Goal: Task Accomplishment & Management: Use online tool/utility

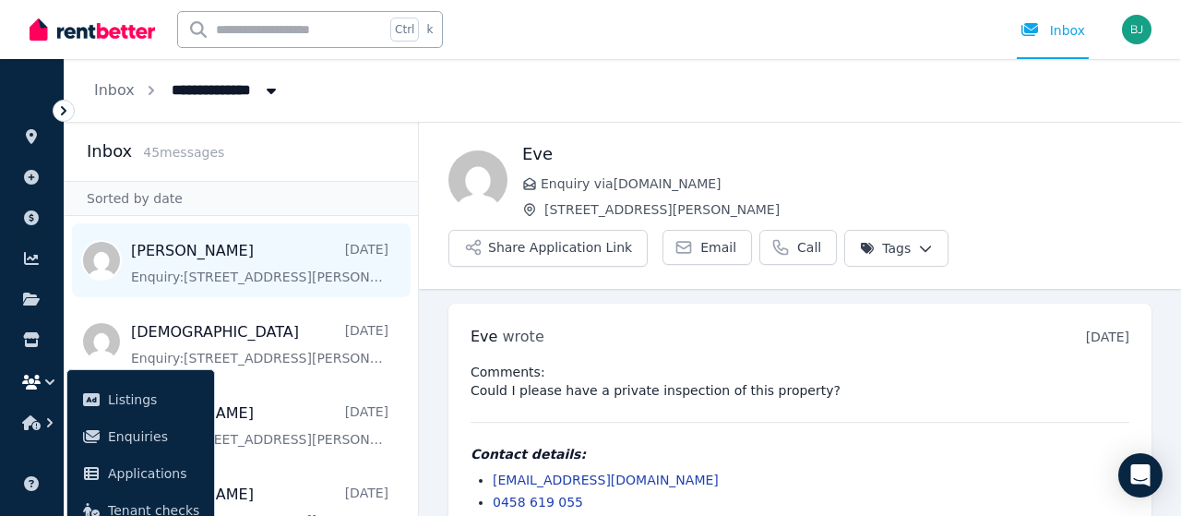
scroll to position [31, 0]
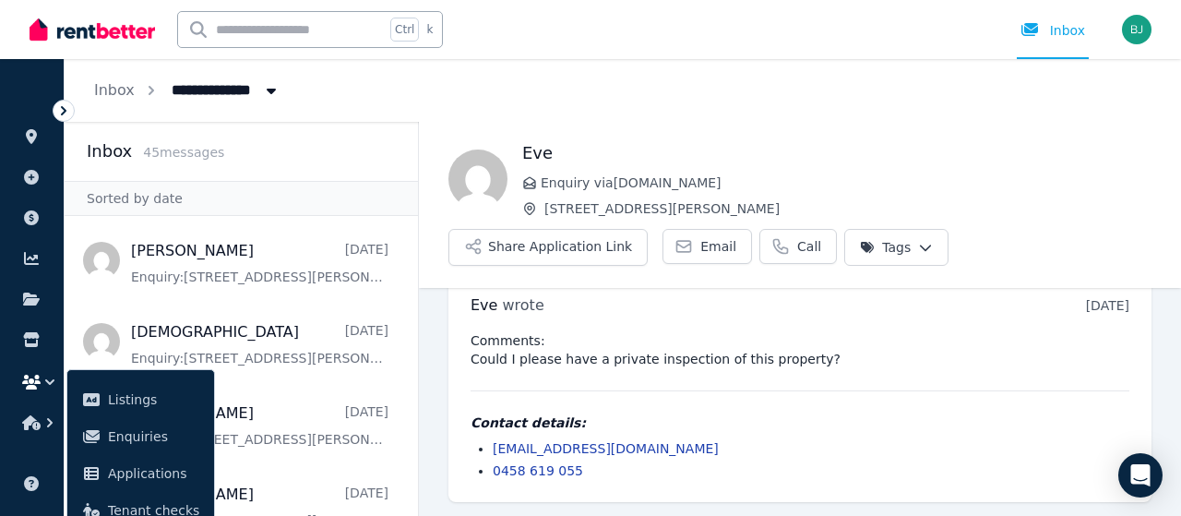
click at [526, 34] on div "Ctrl k Inbox" at bounding box center [559, 29] width 1059 height 59
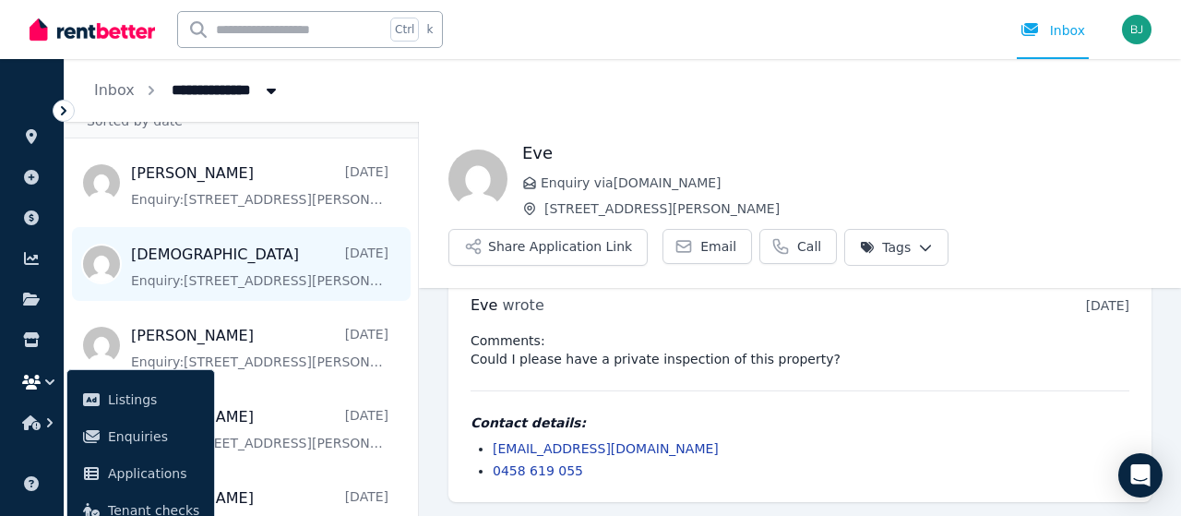
scroll to position [0, 0]
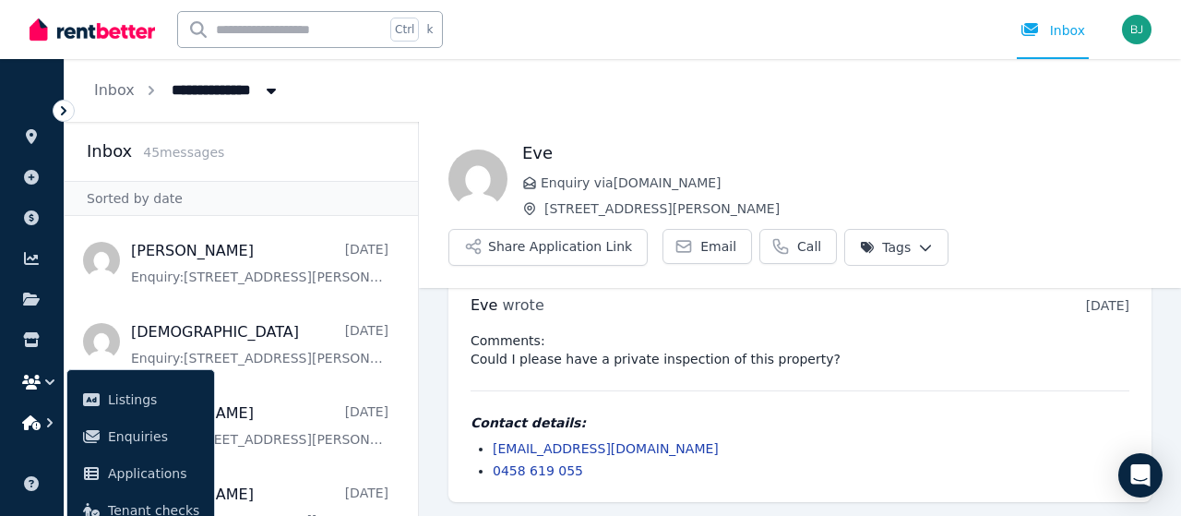
click at [44, 416] on icon "button" at bounding box center [50, 422] width 18 height 18
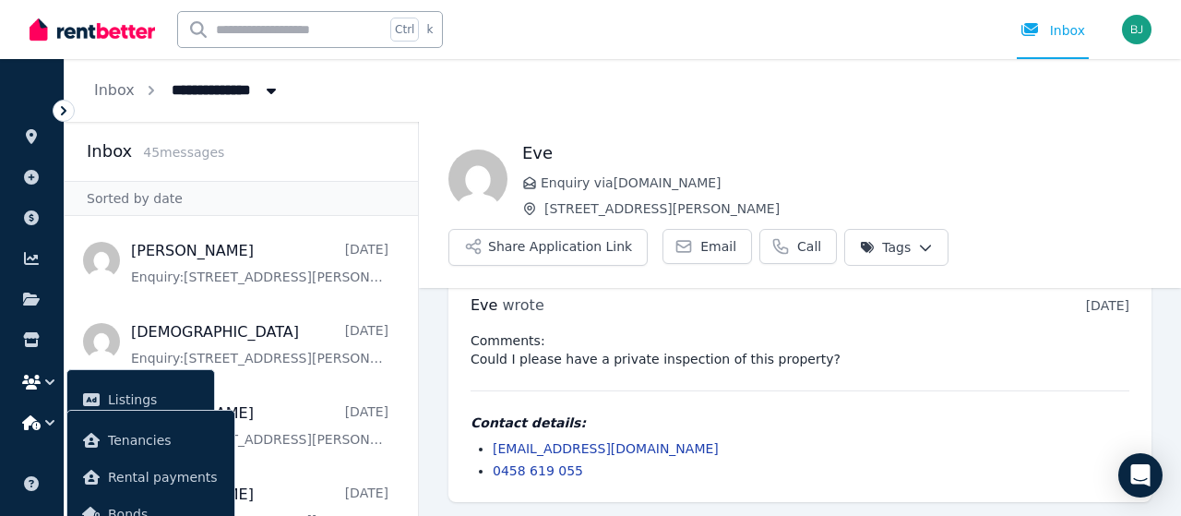
click at [62, 112] on icon at bounding box center [63, 110] width 18 height 18
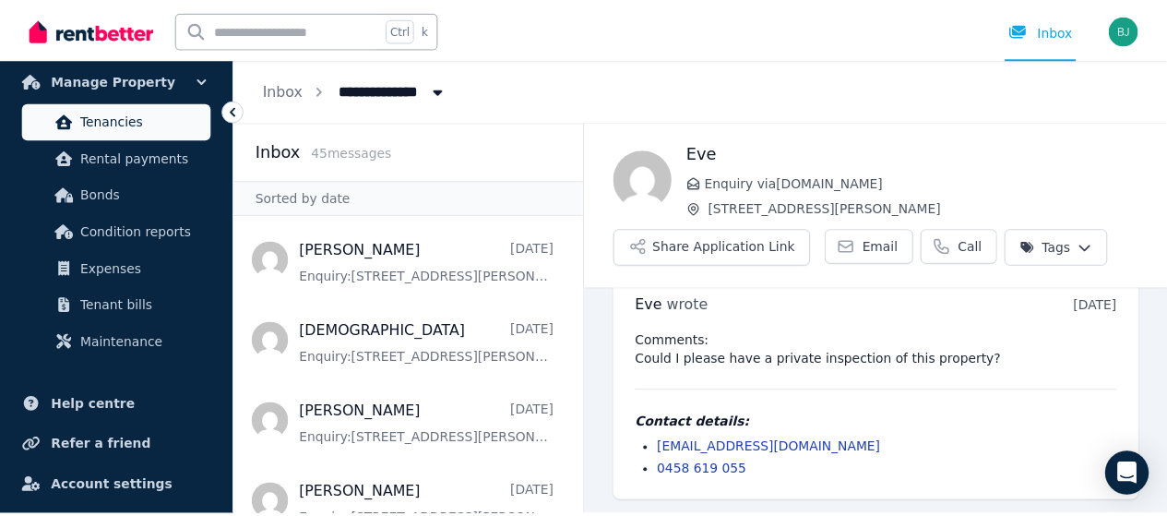
scroll to position [412, 0]
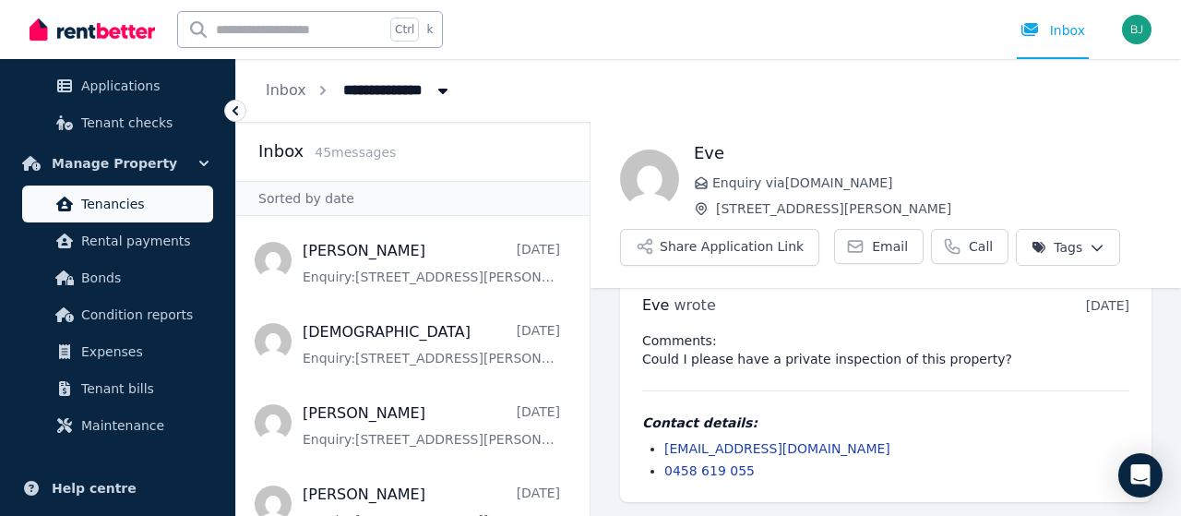
click at [135, 193] on span "Tenancies" at bounding box center [143, 204] width 125 height 22
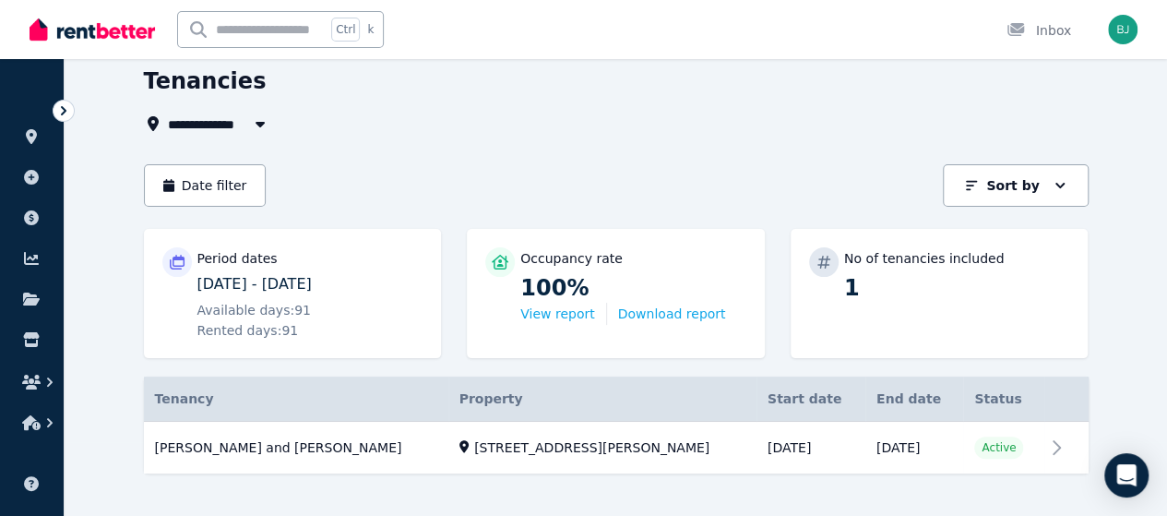
scroll to position [96, 0]
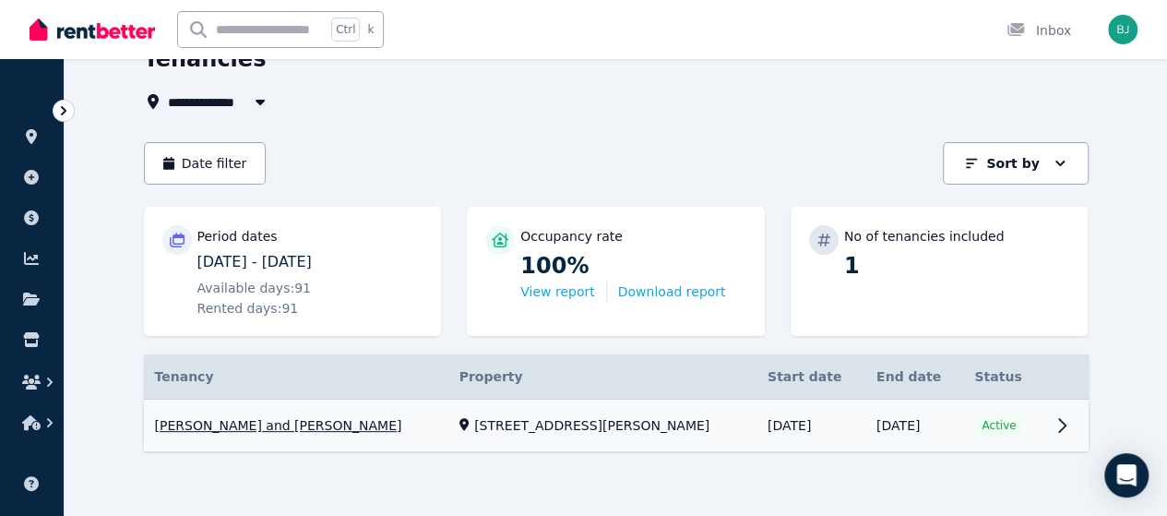
click at [1089, 418] on link "View property details" at bounding box center [616, 425] width 945 height 53
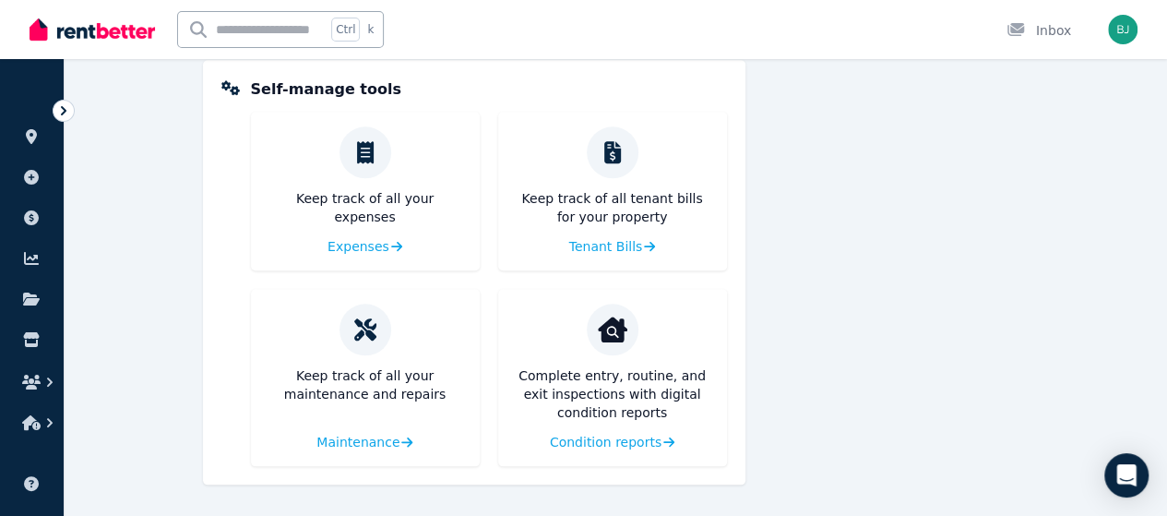
scroll to position [810, 0]
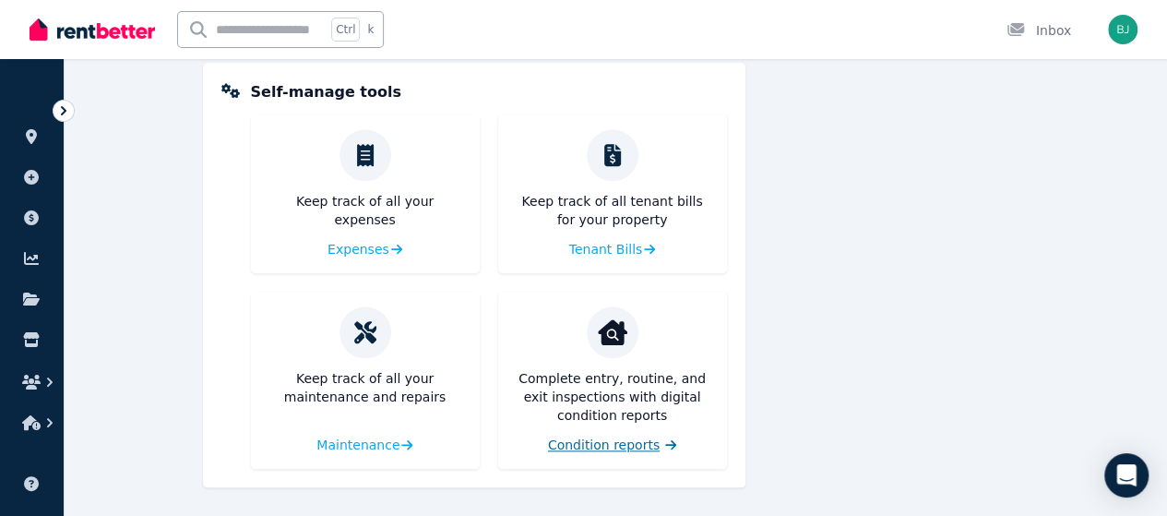
click at [619, 446] on span "Condition reports" at bounding box center [604, 444] width 112 height 18
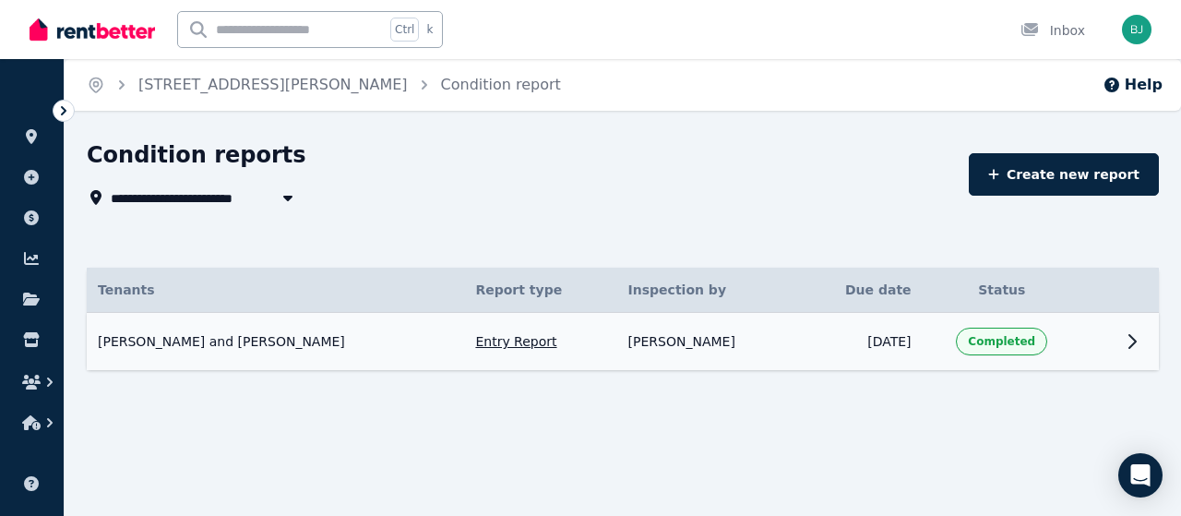
click at [1127, 342] on icon at bounding box center [1132, 341] width 22 height 22
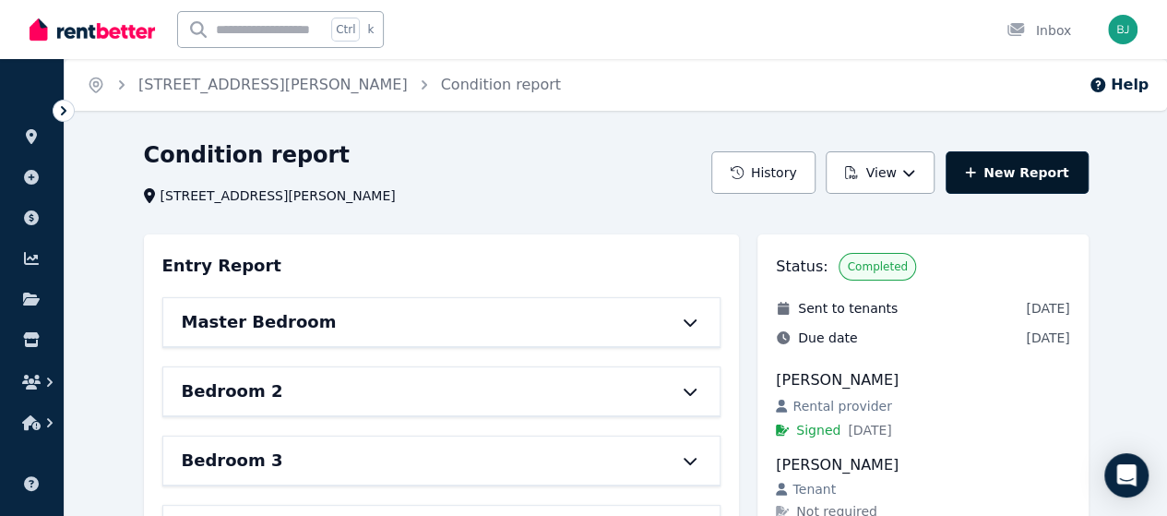
click at [976, 169] on icon at bounding box center [970, 172] width 11 height 13
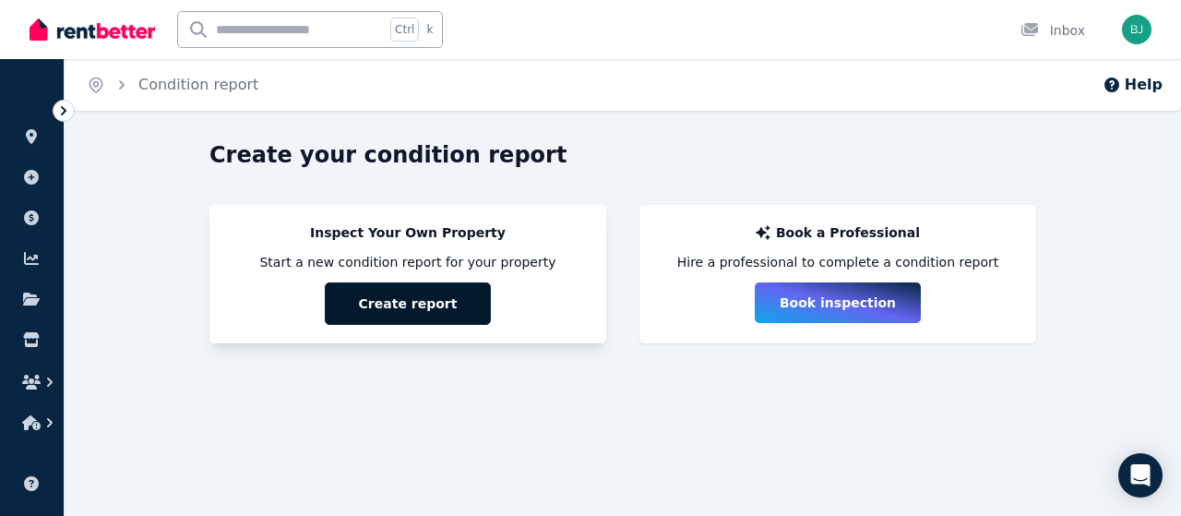
click at [440, 300] on button "Create report" at bounding box center [408, 303] width 166 height 42
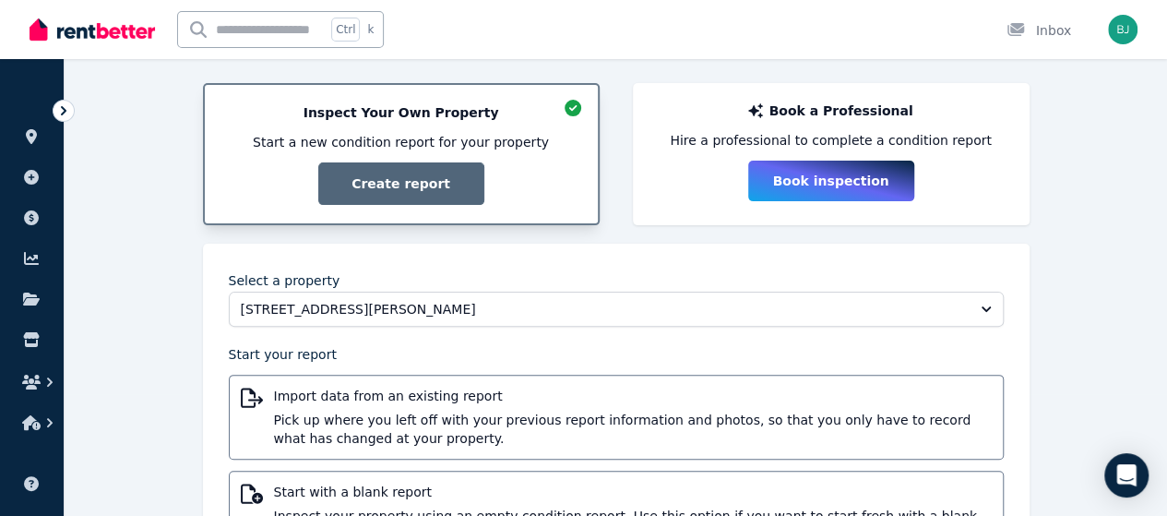
scroll to position [218, 0]
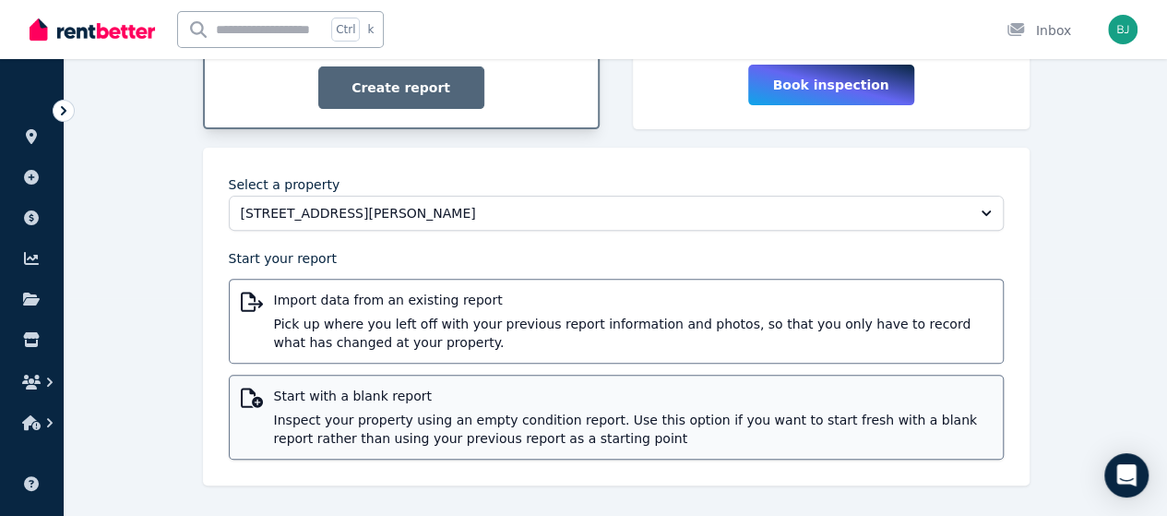
click at [633, 411] on span "Inspect your property using an empty condition report. Use this option if you w…" at bounding box center [633, 429] width 718 height 37
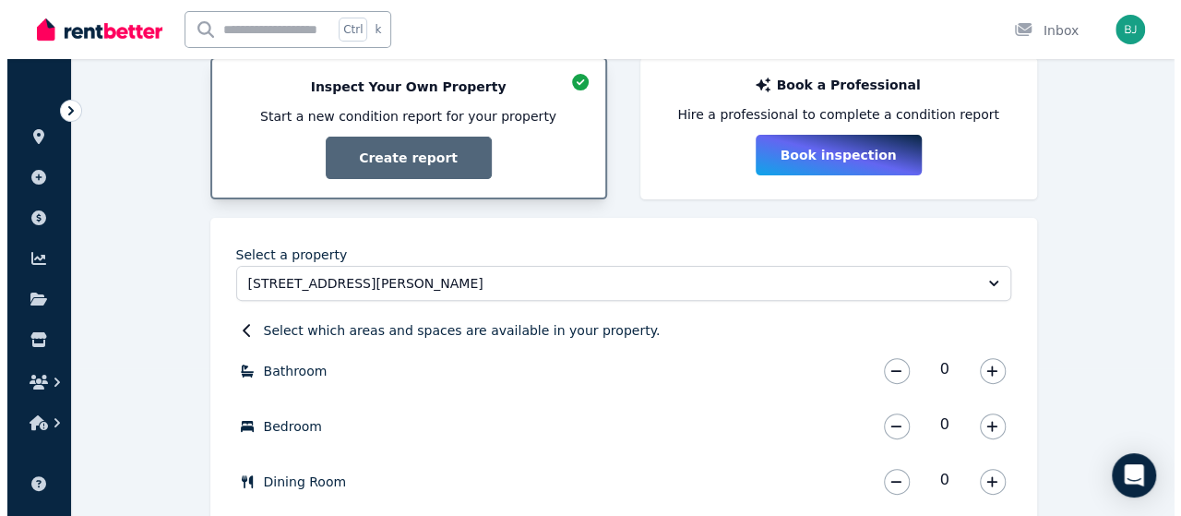
scroll to position [0, 0]
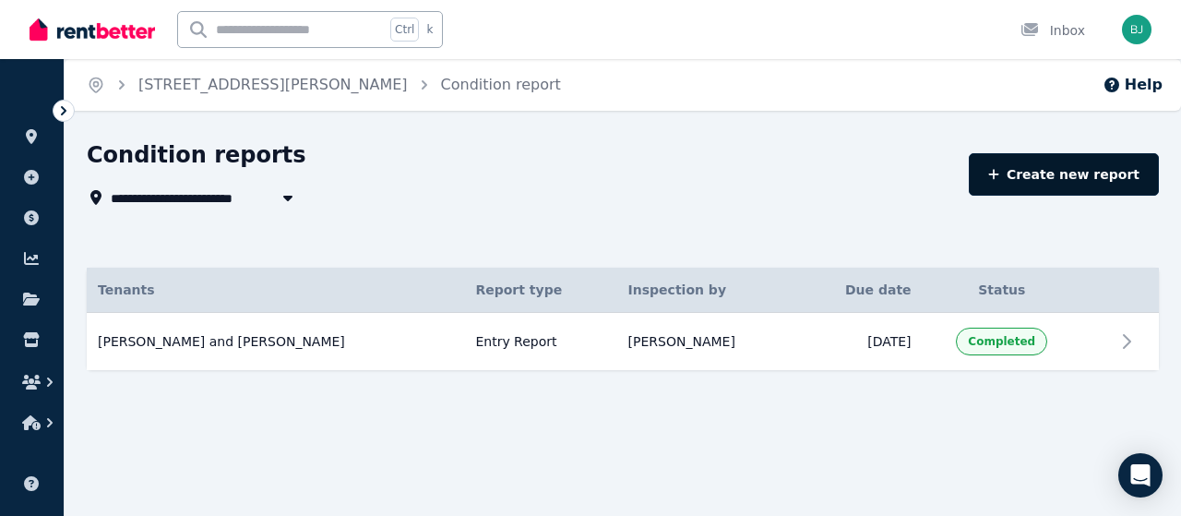
click at [1042, 181] on link "Create new report" at bounding box center [1064, 174] width 190 height 42
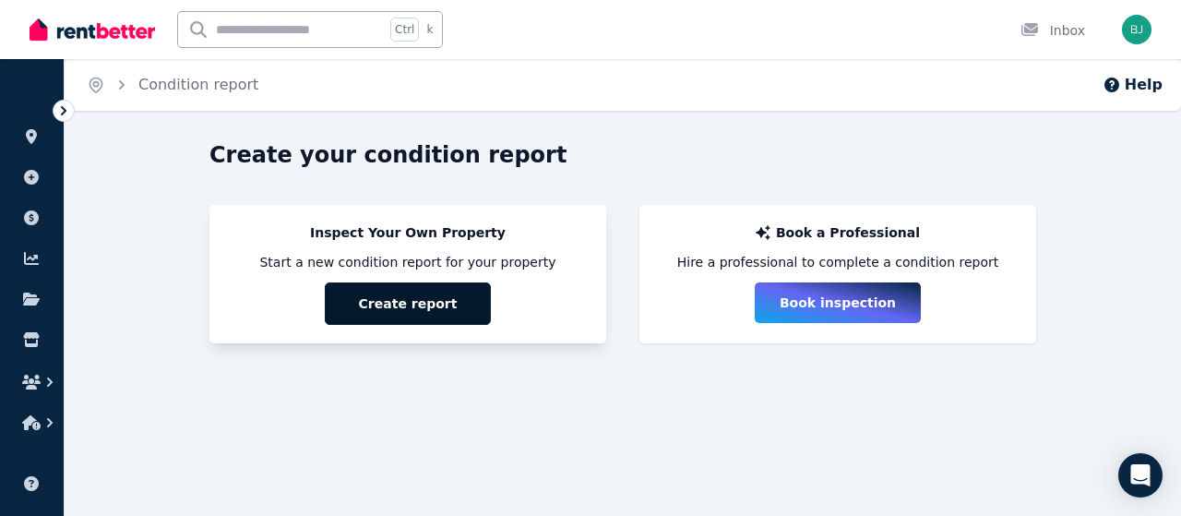
click at [472, 304] on button "Create report" at bounding box center [408, 303] width 166 height 42
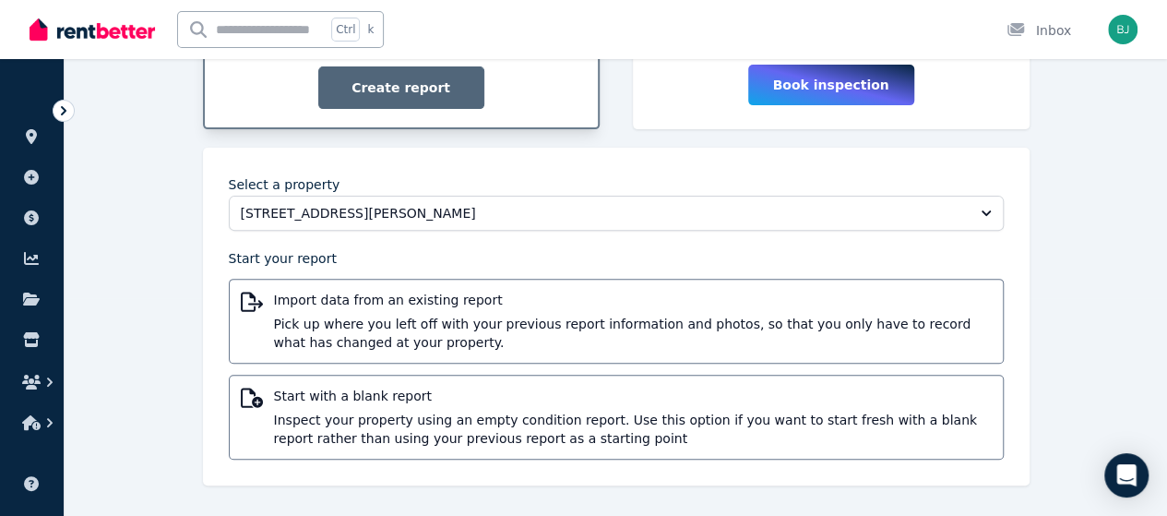
scroll to position [218, 0]
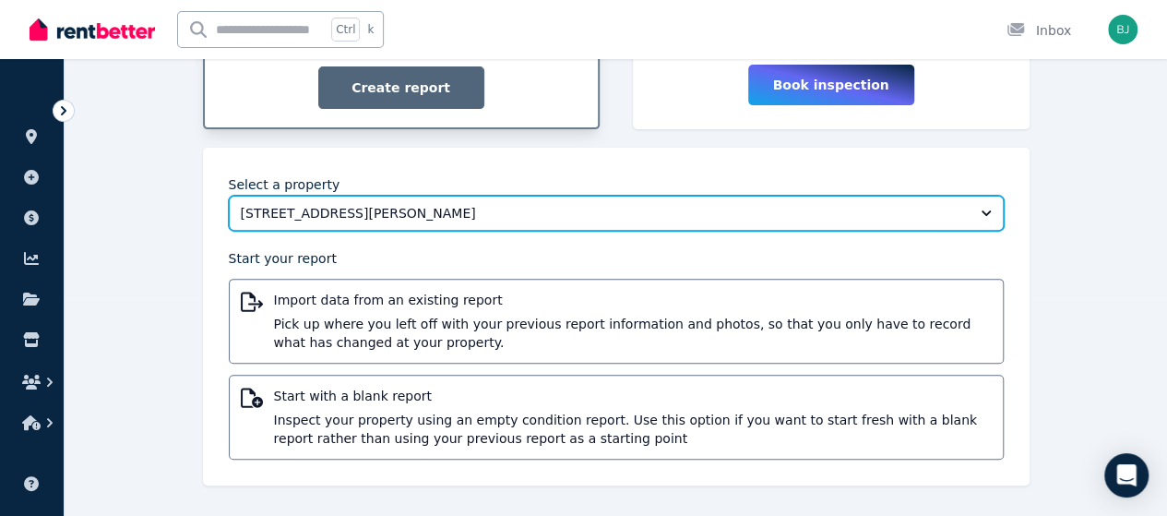
click at [990, 211] on button "[STREET_ADDRESS][PERSON_NAME]" at bounding box center [616, 213] width 775 height 35
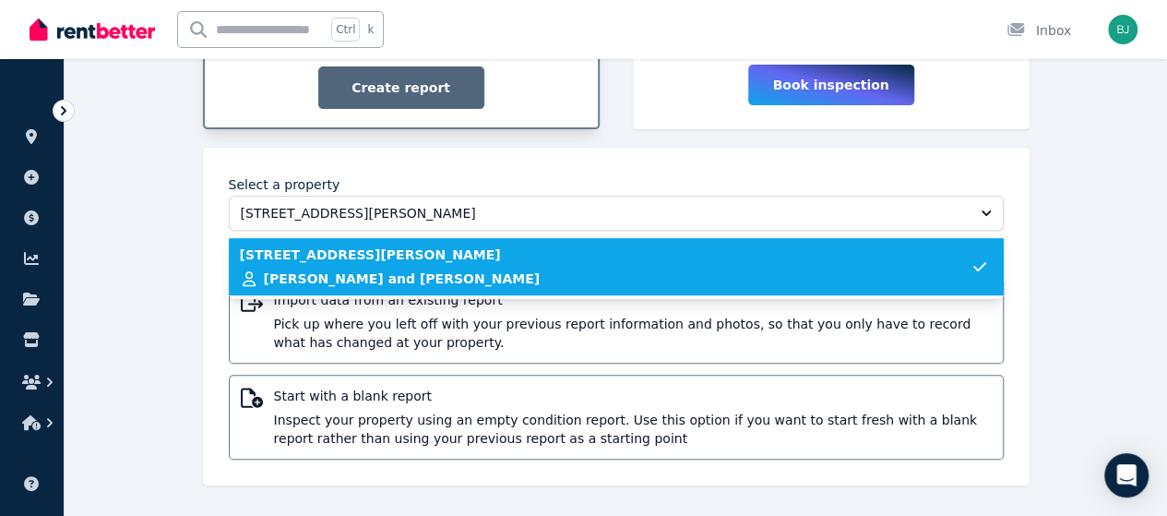
click at [1083, 208] on div "Create your condition report Inspect Your Own Property Start a new condition re…" at bounding box center [616, 221] width 1102 height 596
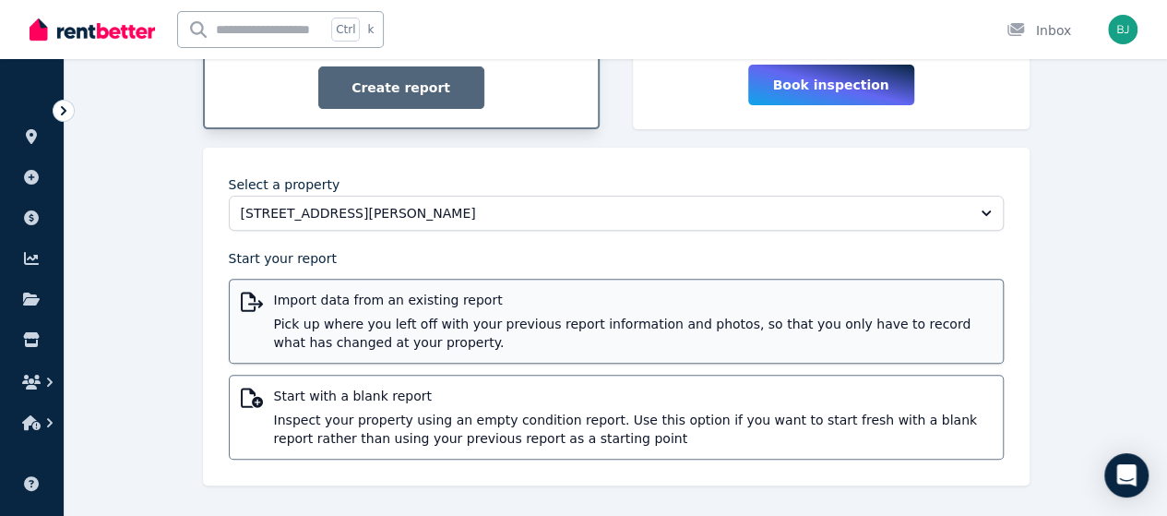
click at [836, 302] on span "Import data from an existing report" at bounding box center [633, 300] width 718 height 18
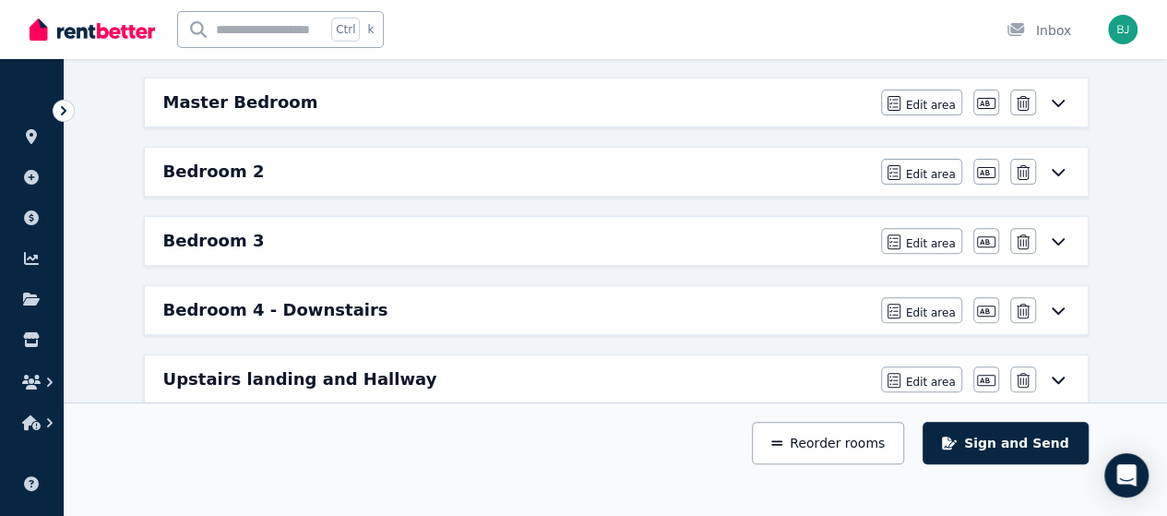
scroll to position [131, 0]
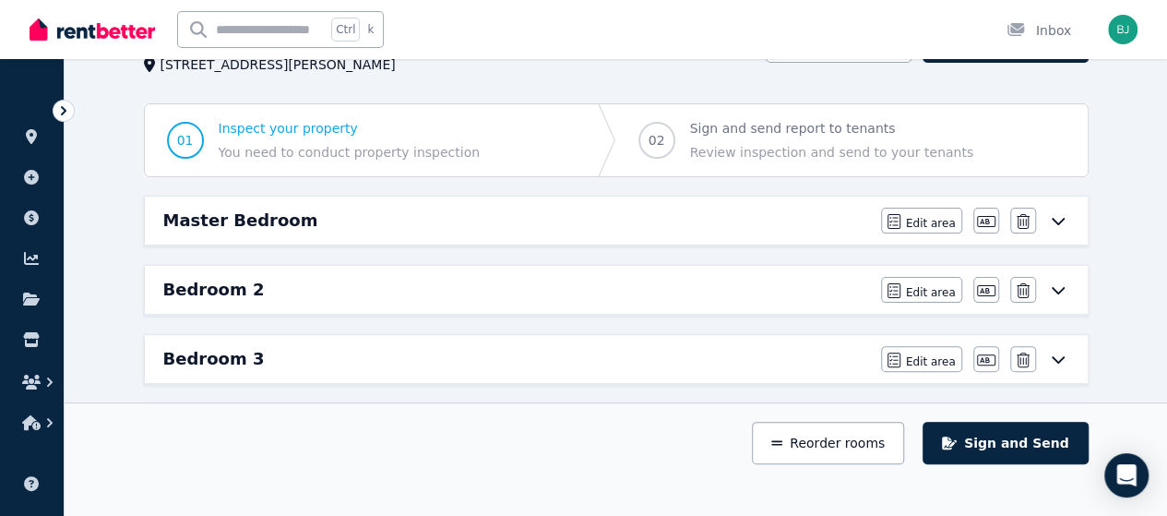
click at [1066, 215] on icon at bounding box center [1058, 220] width 22 height 15
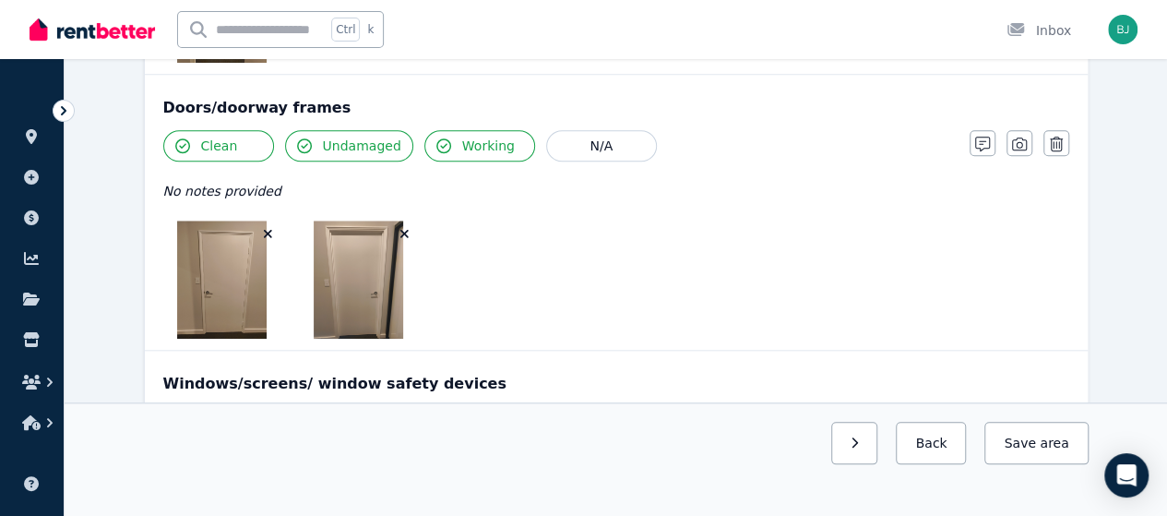
scroll to position [1212, 0]
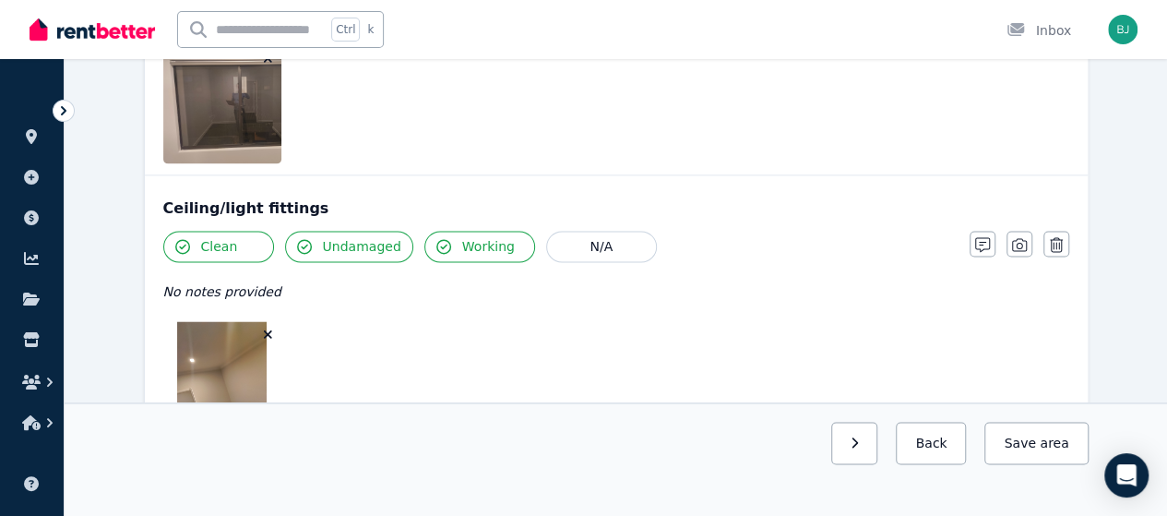
drag, startPoint x: 1180, startPoint y: 271, endPoint x: 780, endPoint y: 241, distance: 401.5
click at [780, 241] on div "Clean Undamaged Working N/A" at bounding box center [557, 246] width 788 height 31
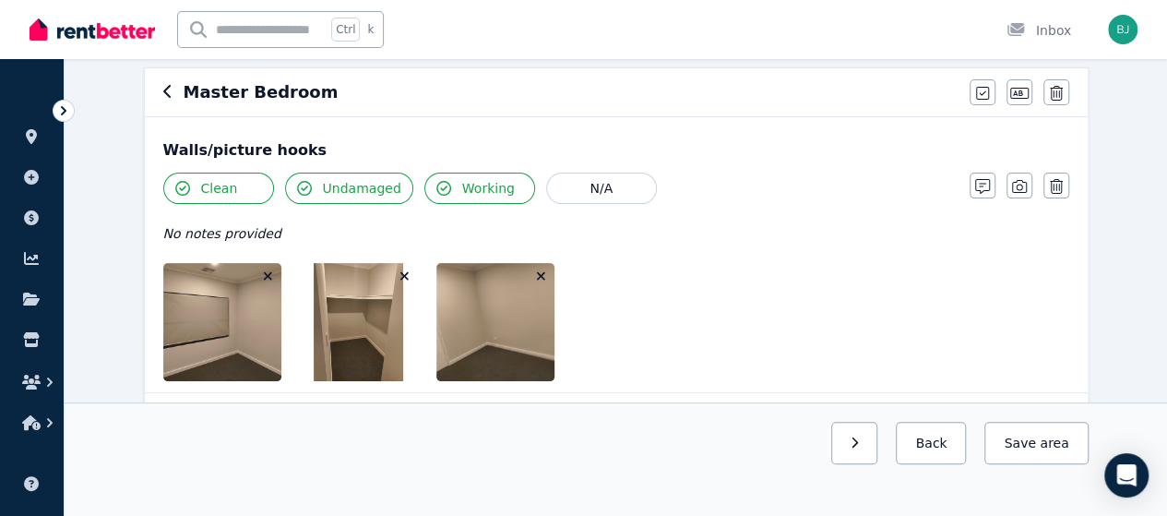
scroll to position [174, 0]
